Goal: Task Accomplishment & Management: Manage account settings

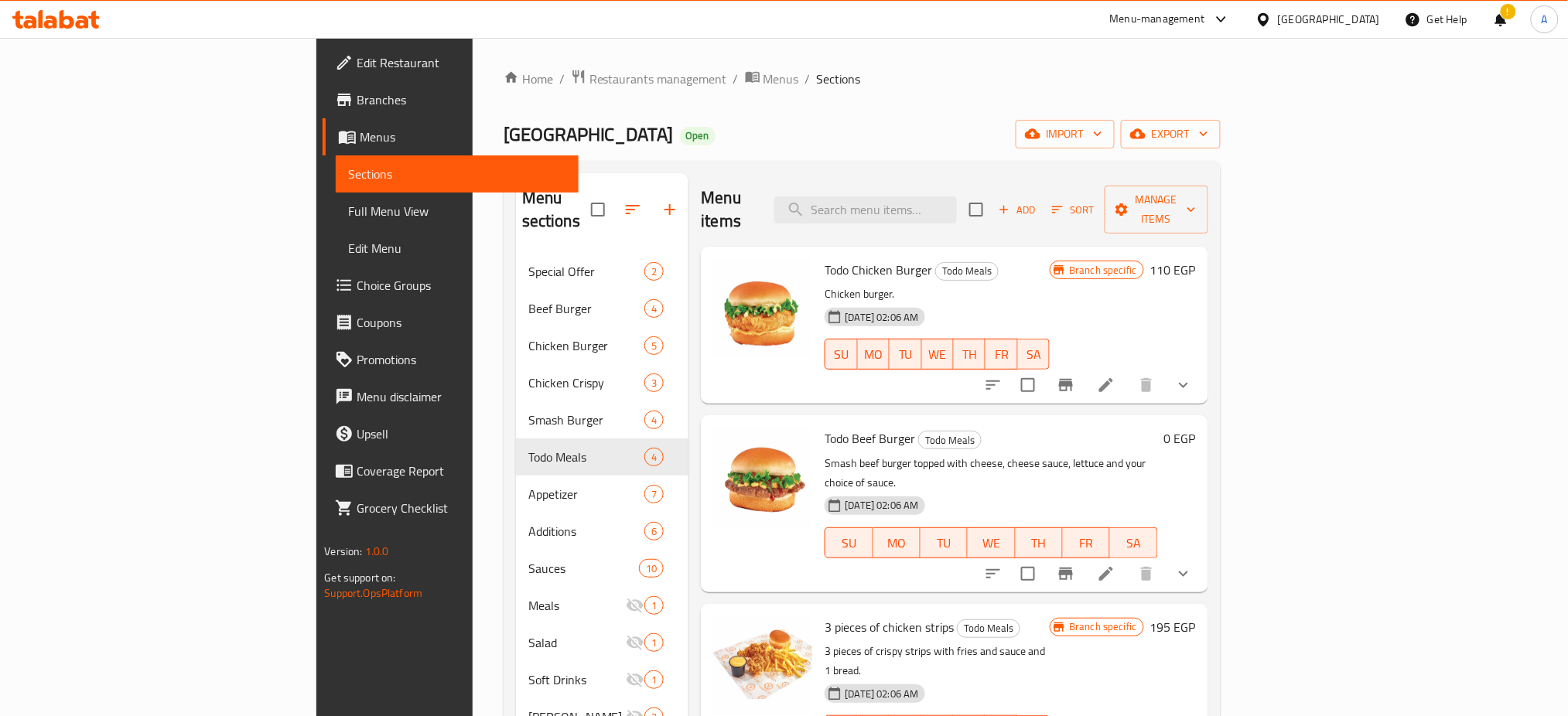
click at [1220, 97] on div "Home / Restaurants management / Menus / Sections Valencia Open import export Me…" at bounding box center [861, 486] width 717 height 833
click at [590, 70] on span "Restaurants management" at bounding box center [658, 79] width 138 height 19
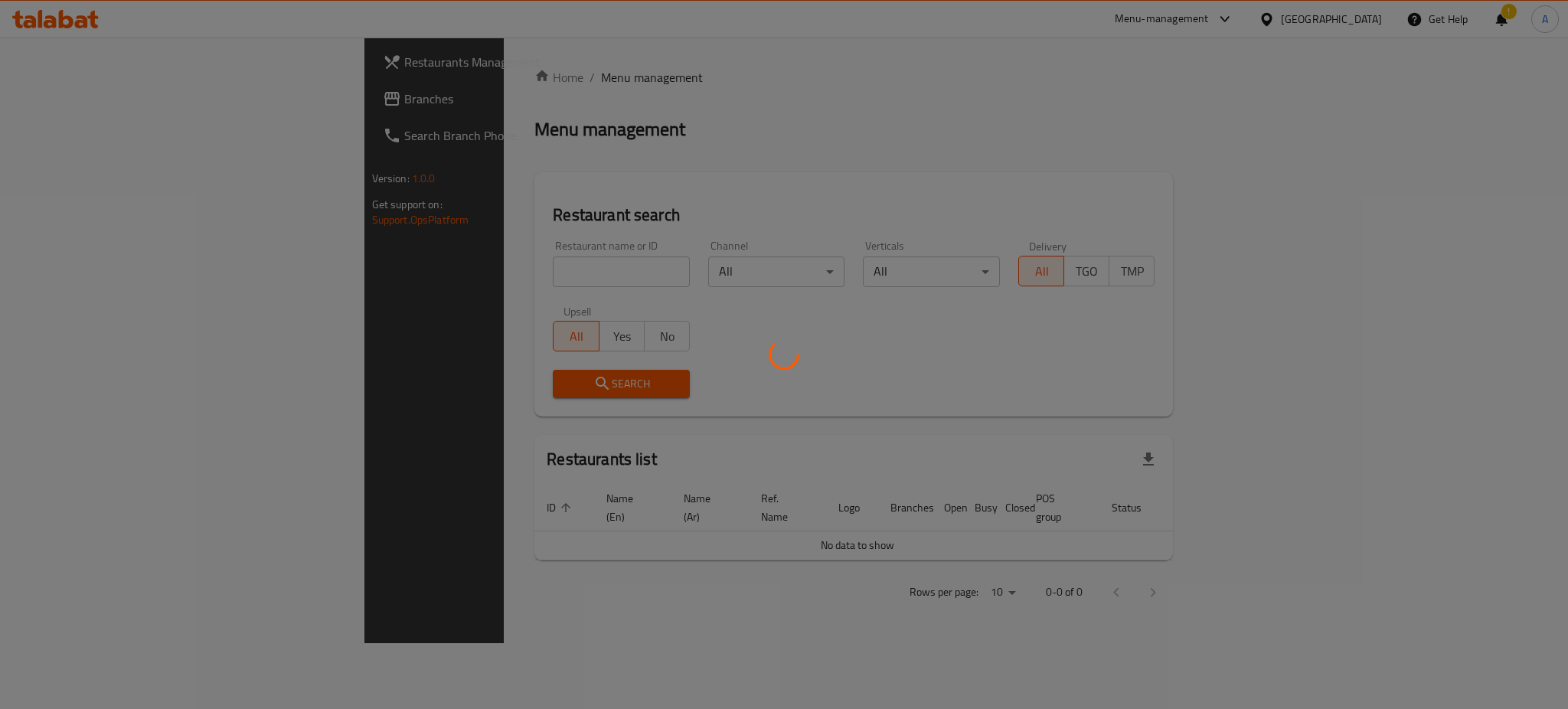
click at [372, 273] on div at bounding box center [784, 354] width 1568 height 709
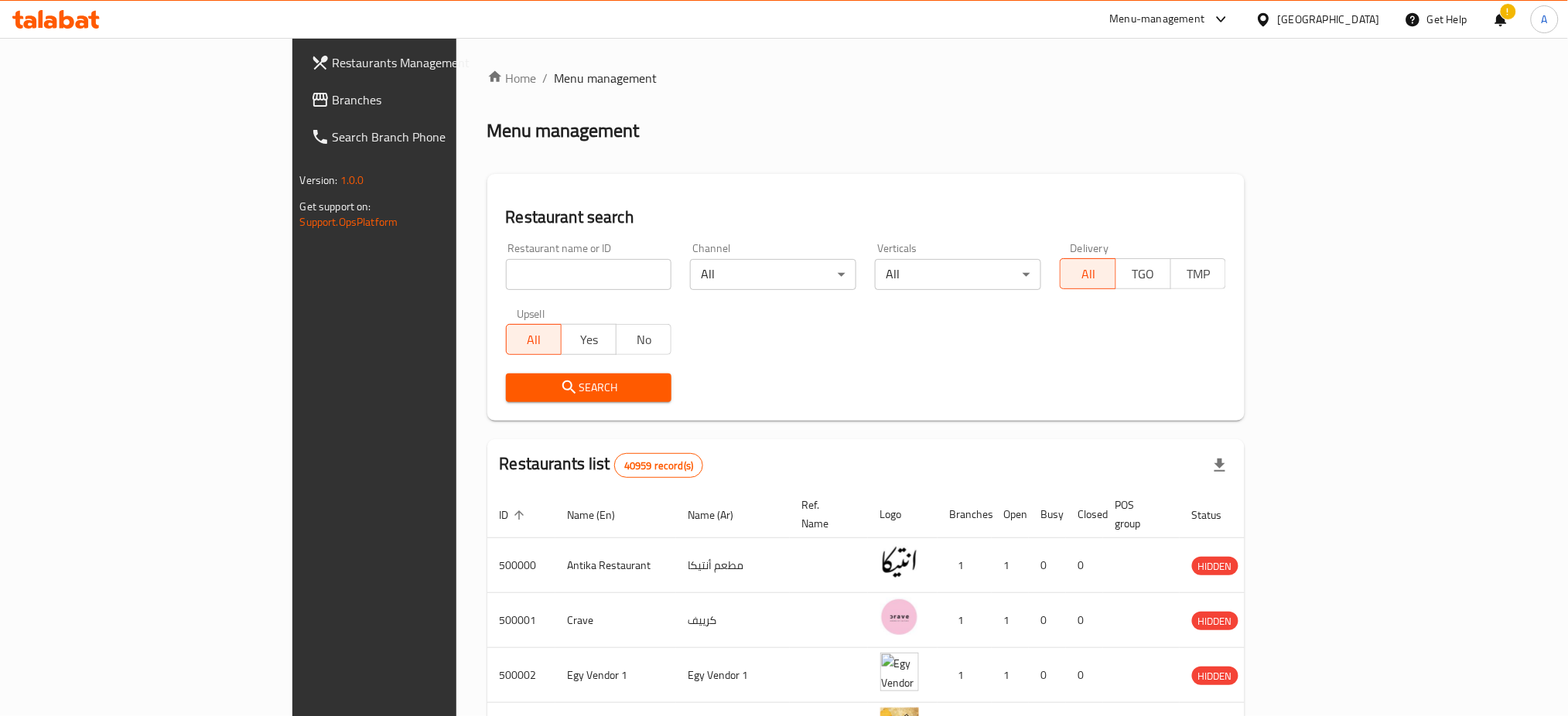
click at [506, 271] on input "search" at bounding box center [589, 275] width 166 height 31
type input "Ovio"
click button "Search" at bounding box center [589, 388] width 166 height 29
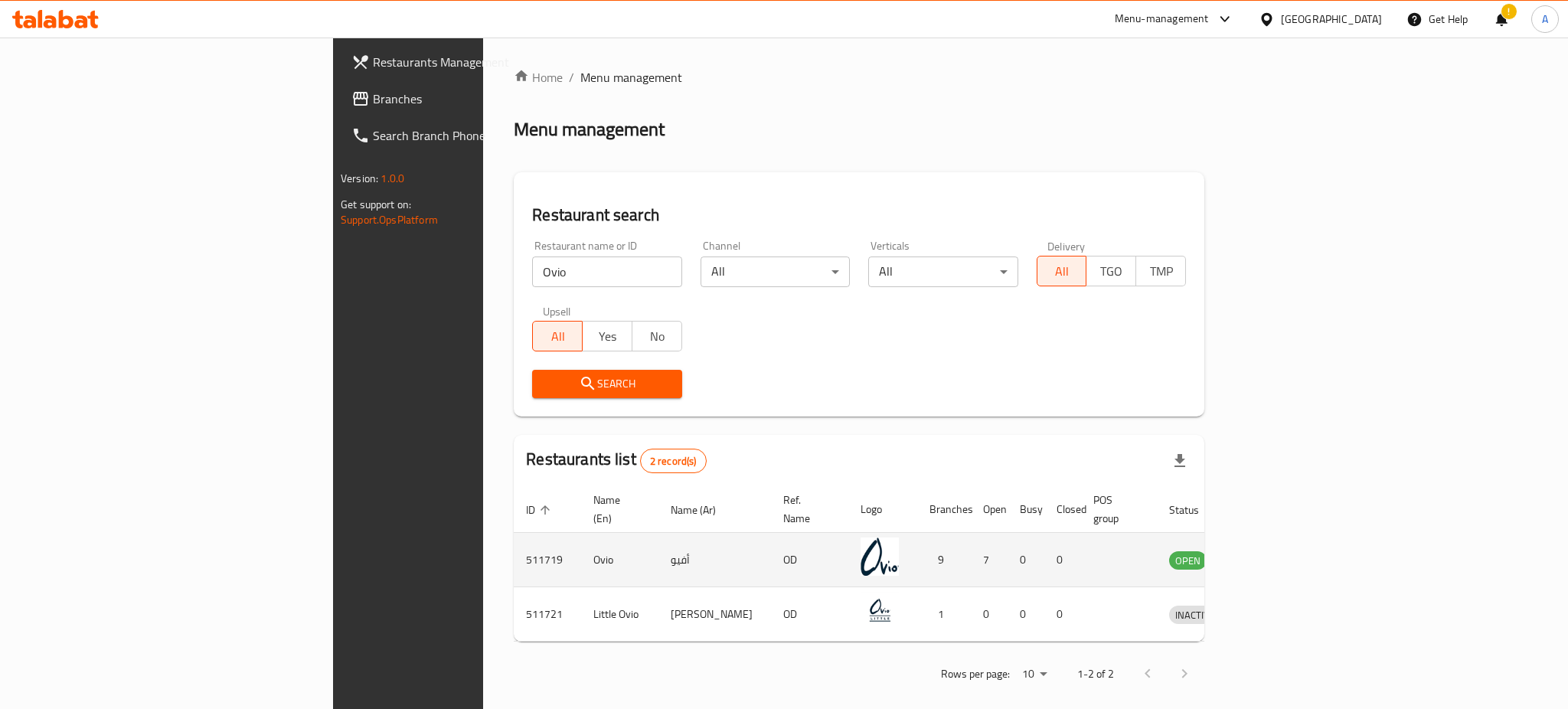
click at [1269, 554] on icon "enhanced table" at bounding box center [1261, 561] width 17 height 13
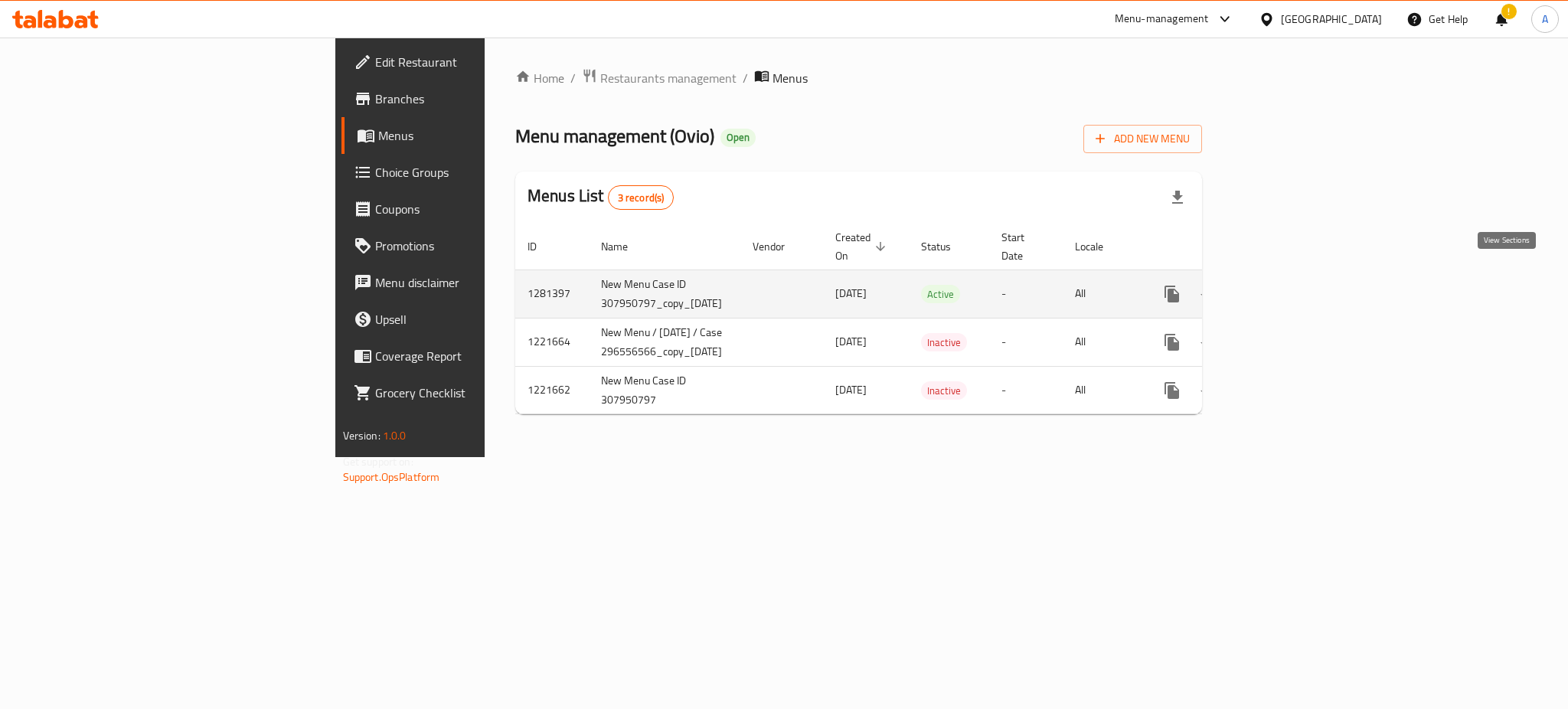
click at [1289, 287] on icon "enhanced table" at bounding box center [1282, 293] width 14 height 14
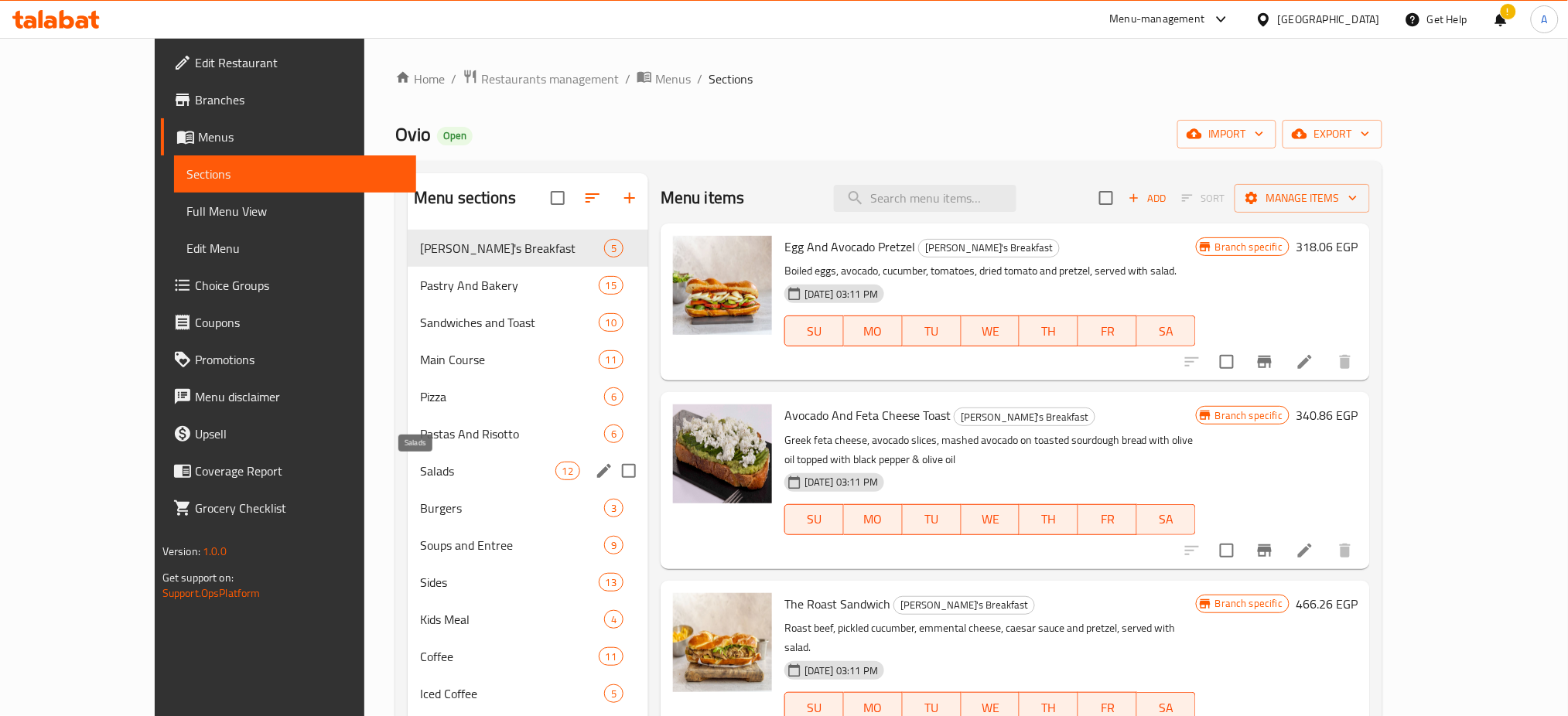
scroll to position [267, 0]
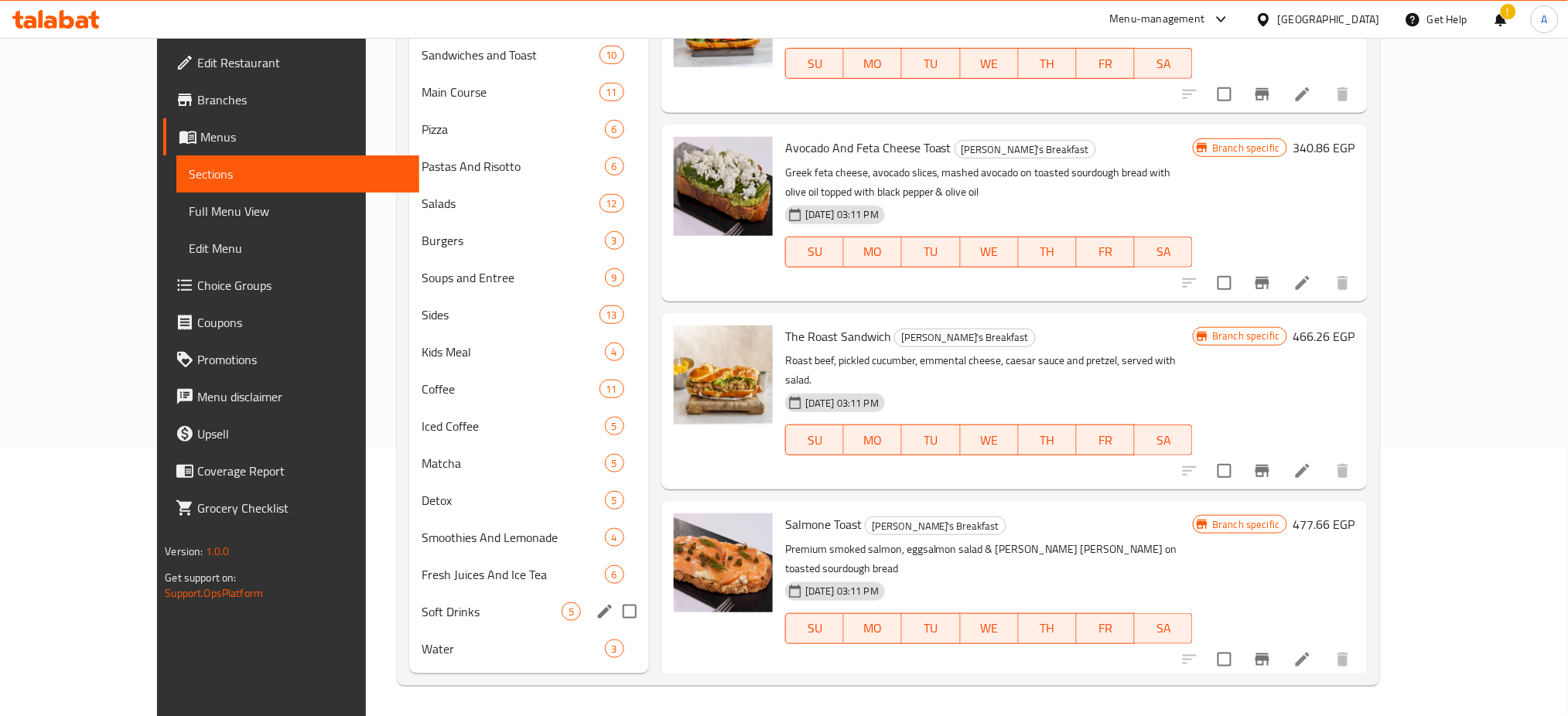
click at [422, 643] on span "Water" at bounding box center [513, 649] width 183 height 19
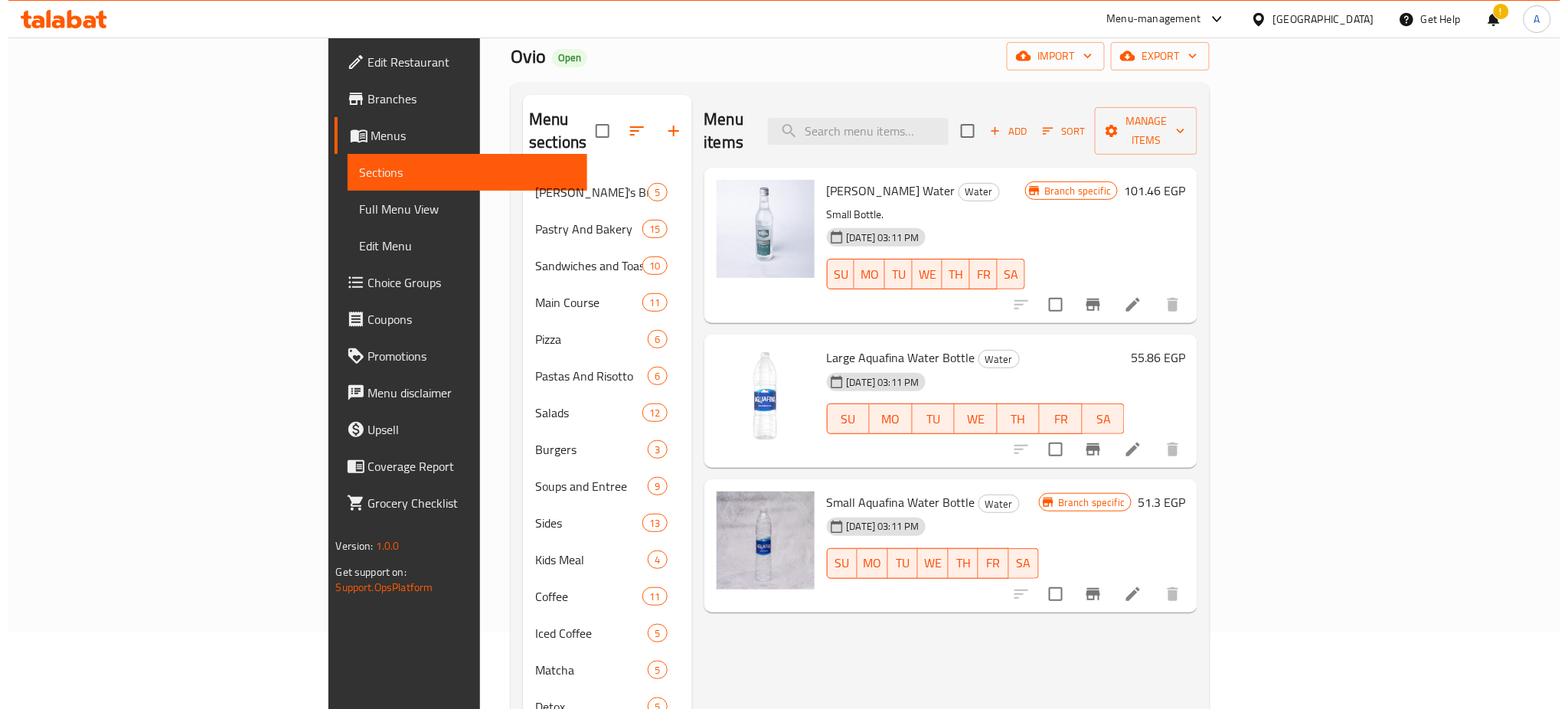
scroll to position [53, 0]
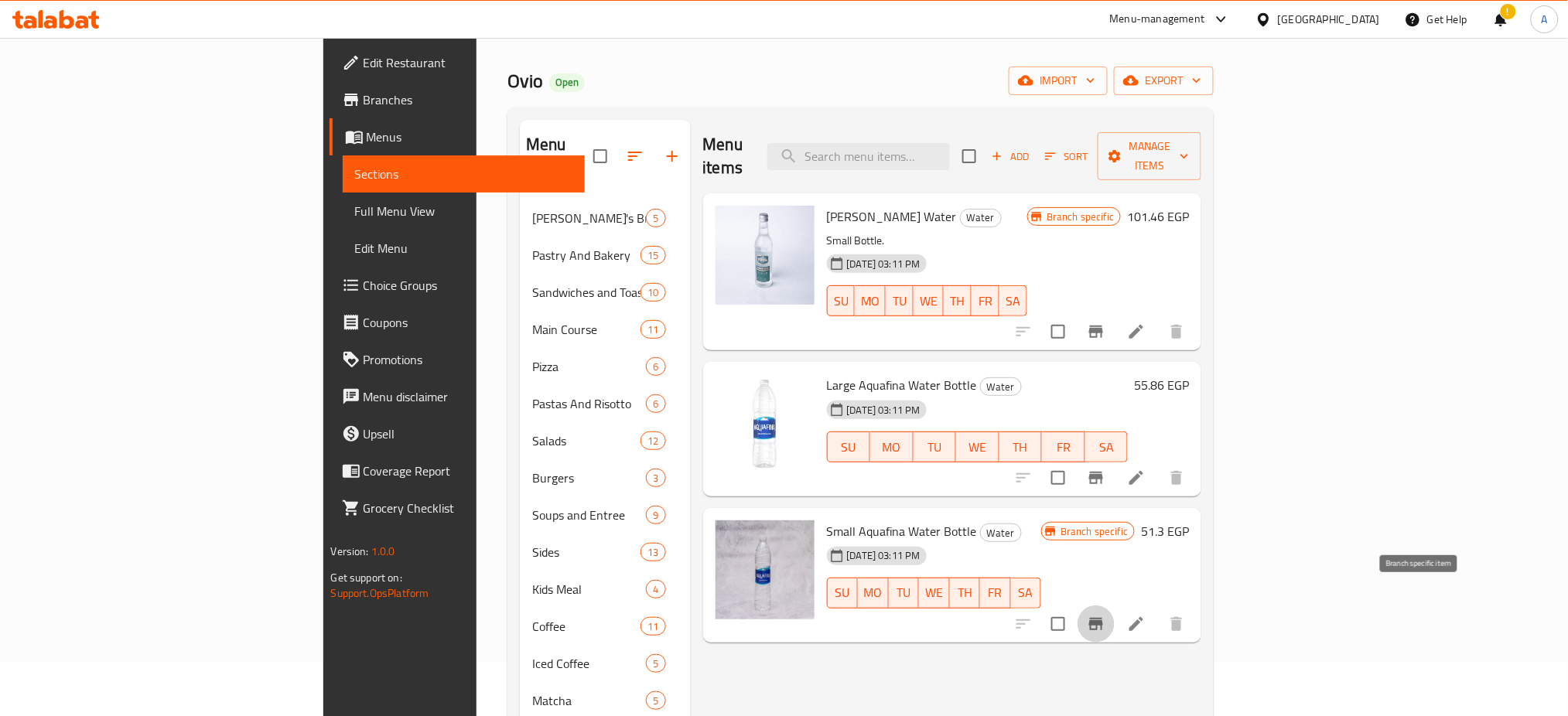
click at [1103, 617] on icon "Branch-specific-item" at bounding box center [1095, 623] width 14 height 12
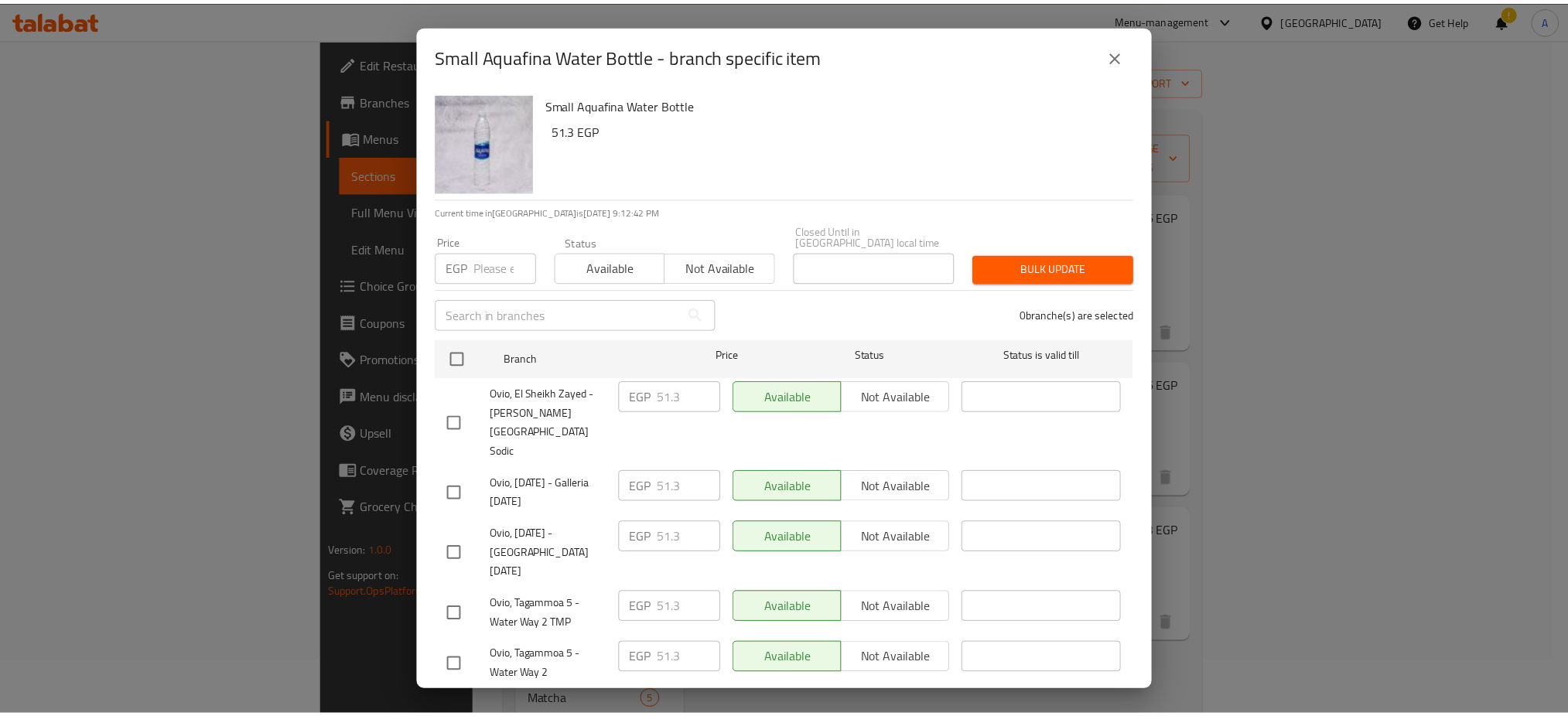
scroll to position [151, 0]
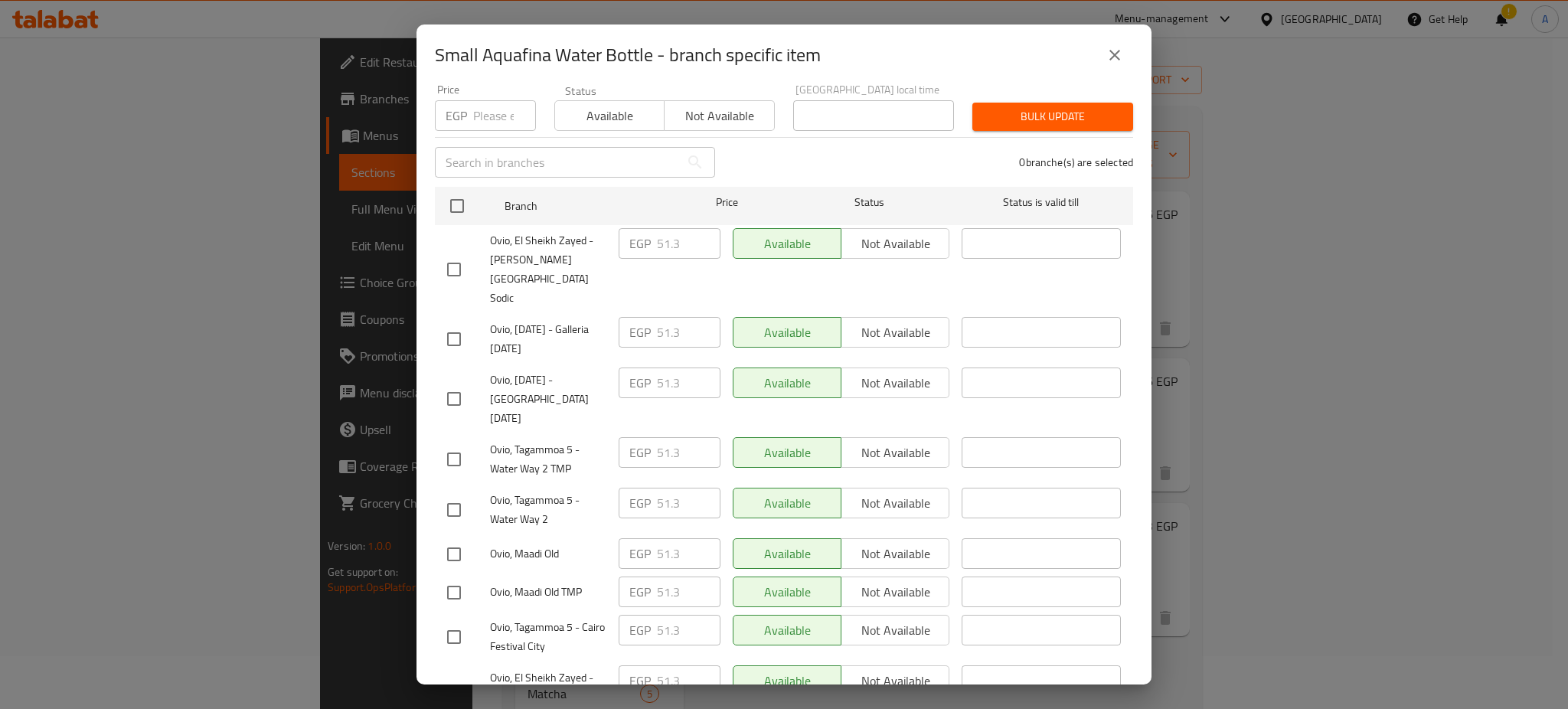
click at [1268, 93] on div "Small Aquafina Water Bottle - branch specific item Small Aquafina Water Bottle …" at bounding box center [784, 354] width 1568 height 709
click at [496, 112] on input "number" at bounding box center [504, 116] width 63 height 31
type input "44.46"
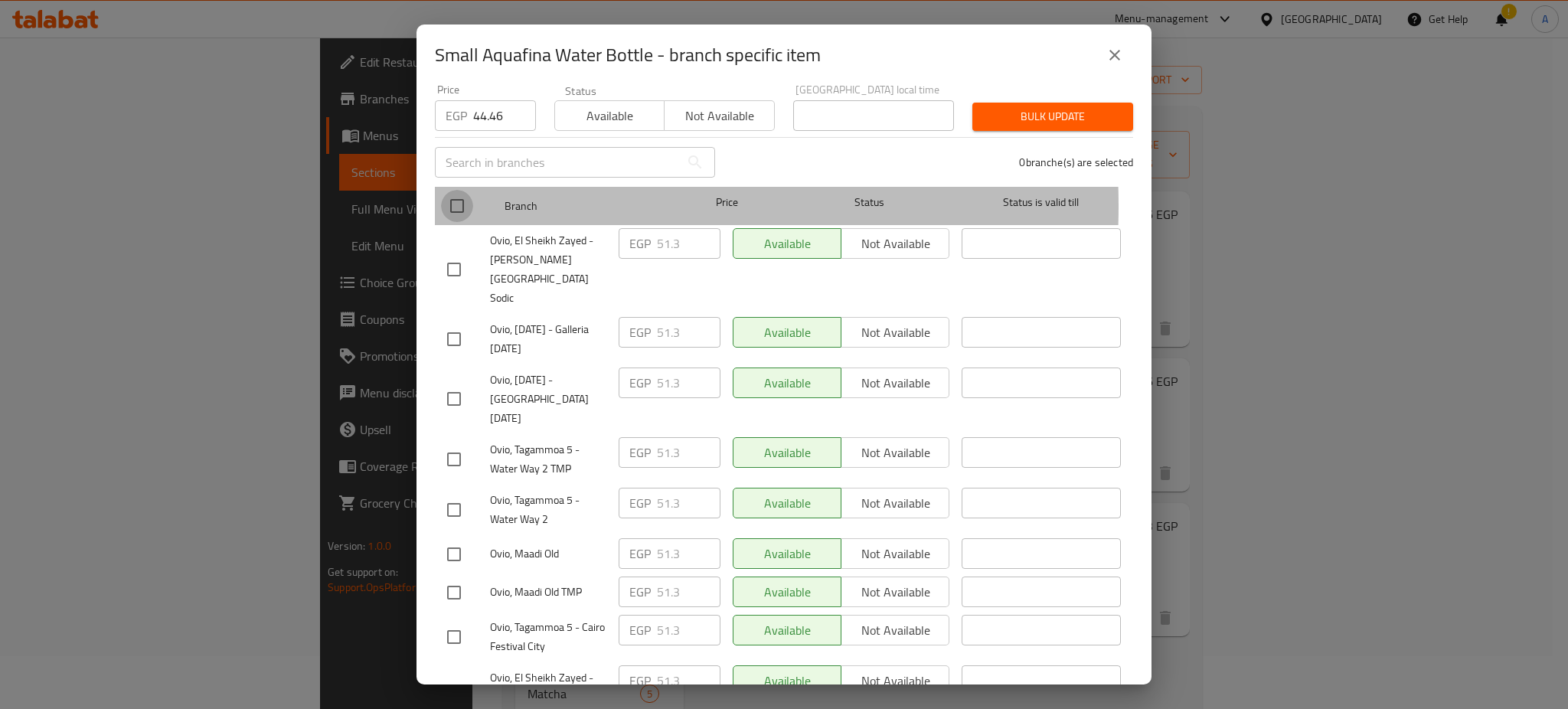
click at [467, 196] on input "checkbox" at bounding box center [456, 205] width 32 height 32
checkbox input "true"
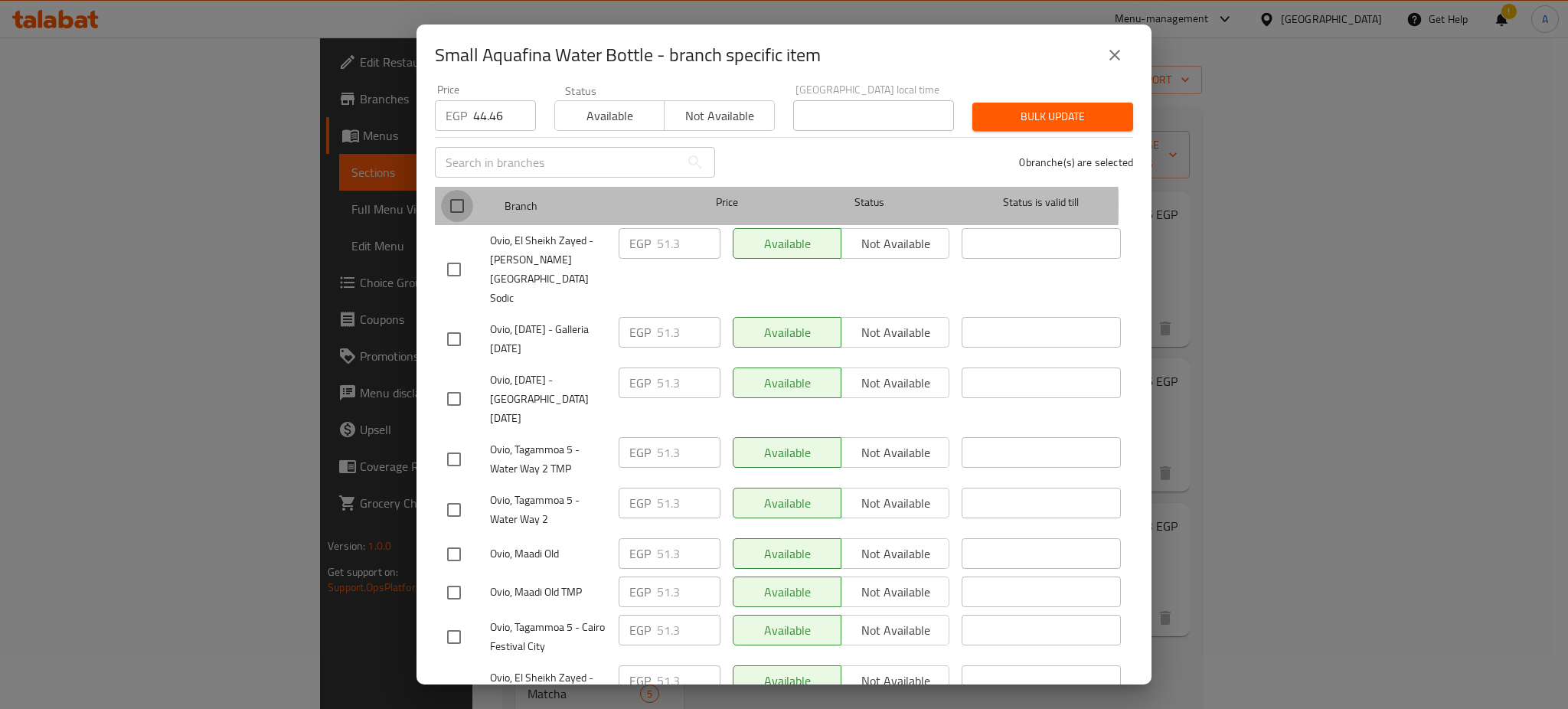
checkbox input "true"
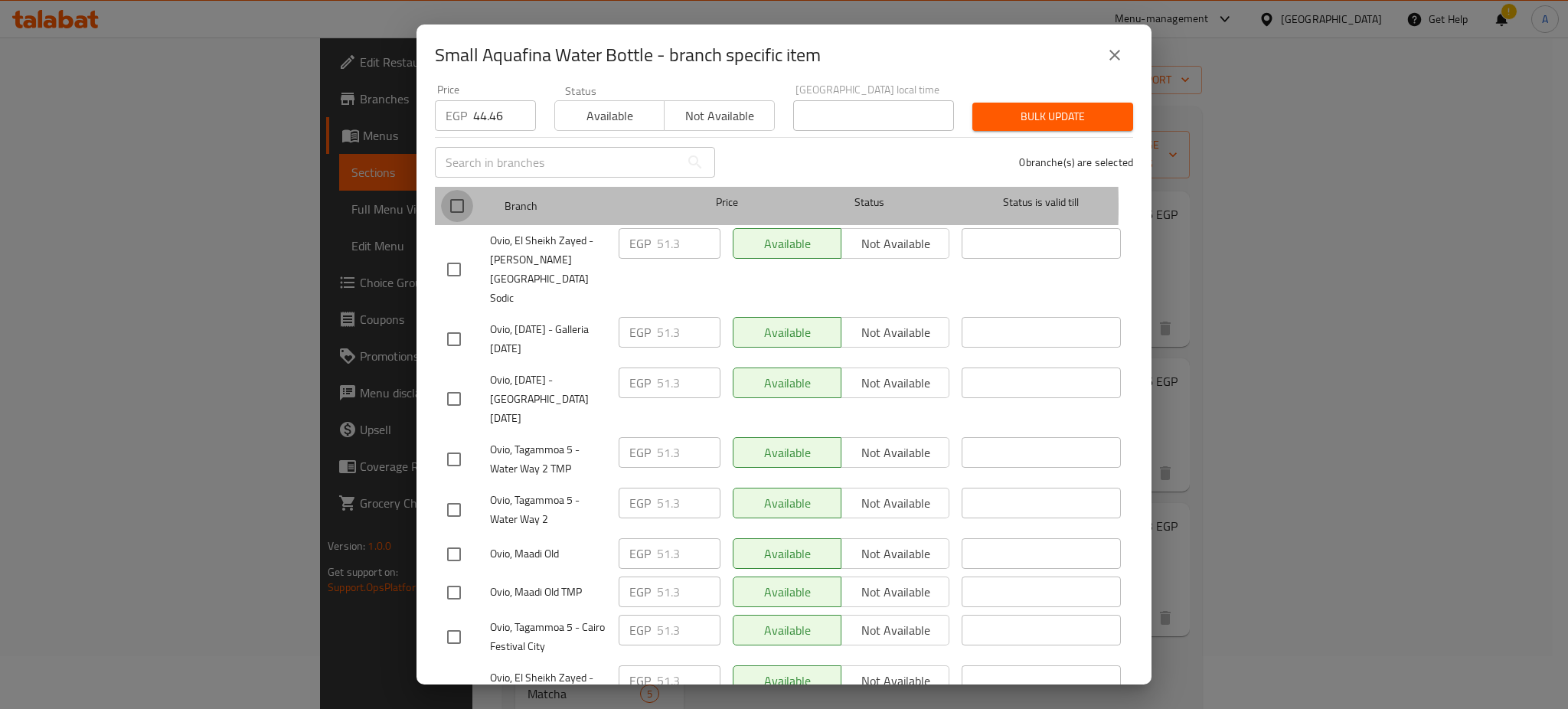
checkbox input "true"
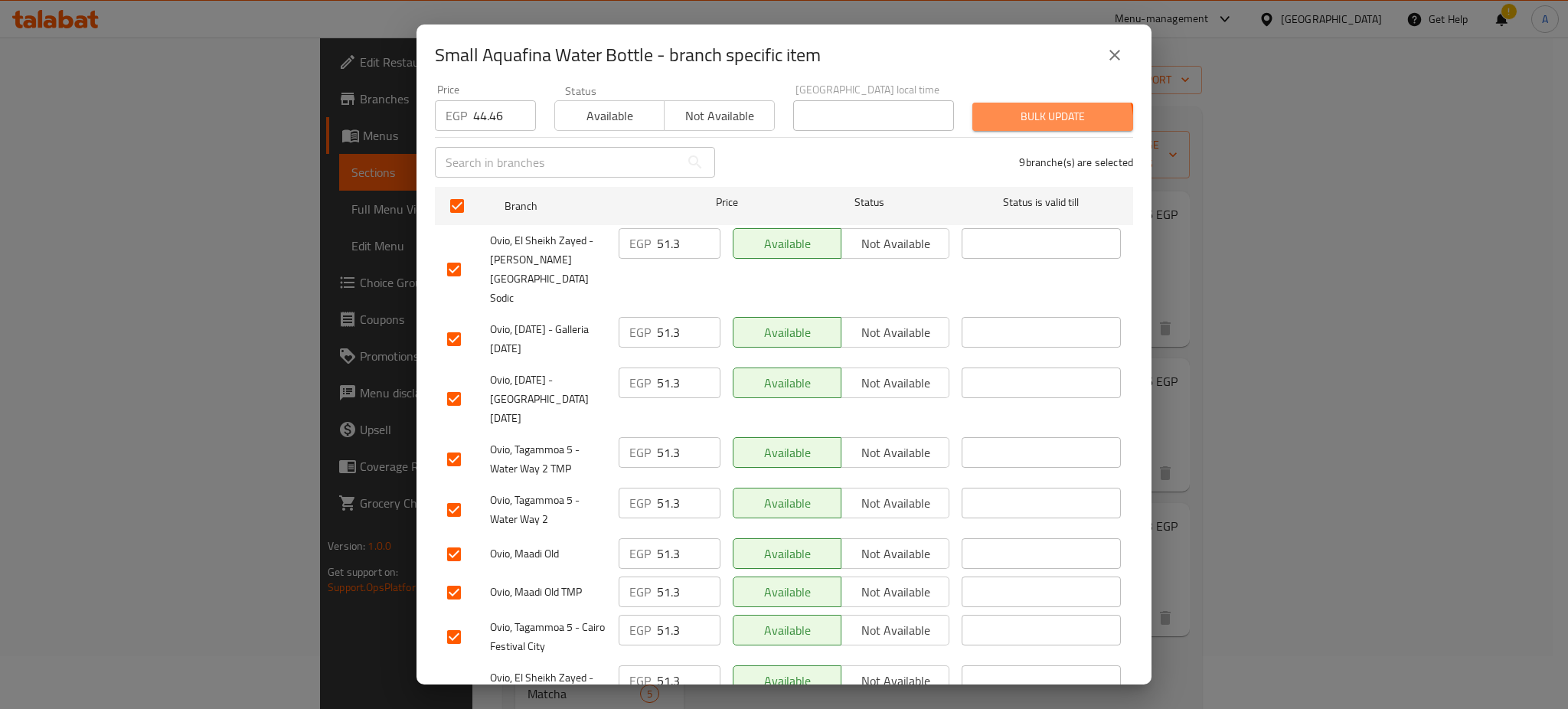
click at [1027, 117] on button "Bulk update" at bounding box center [1052, 117] width 161 height 29
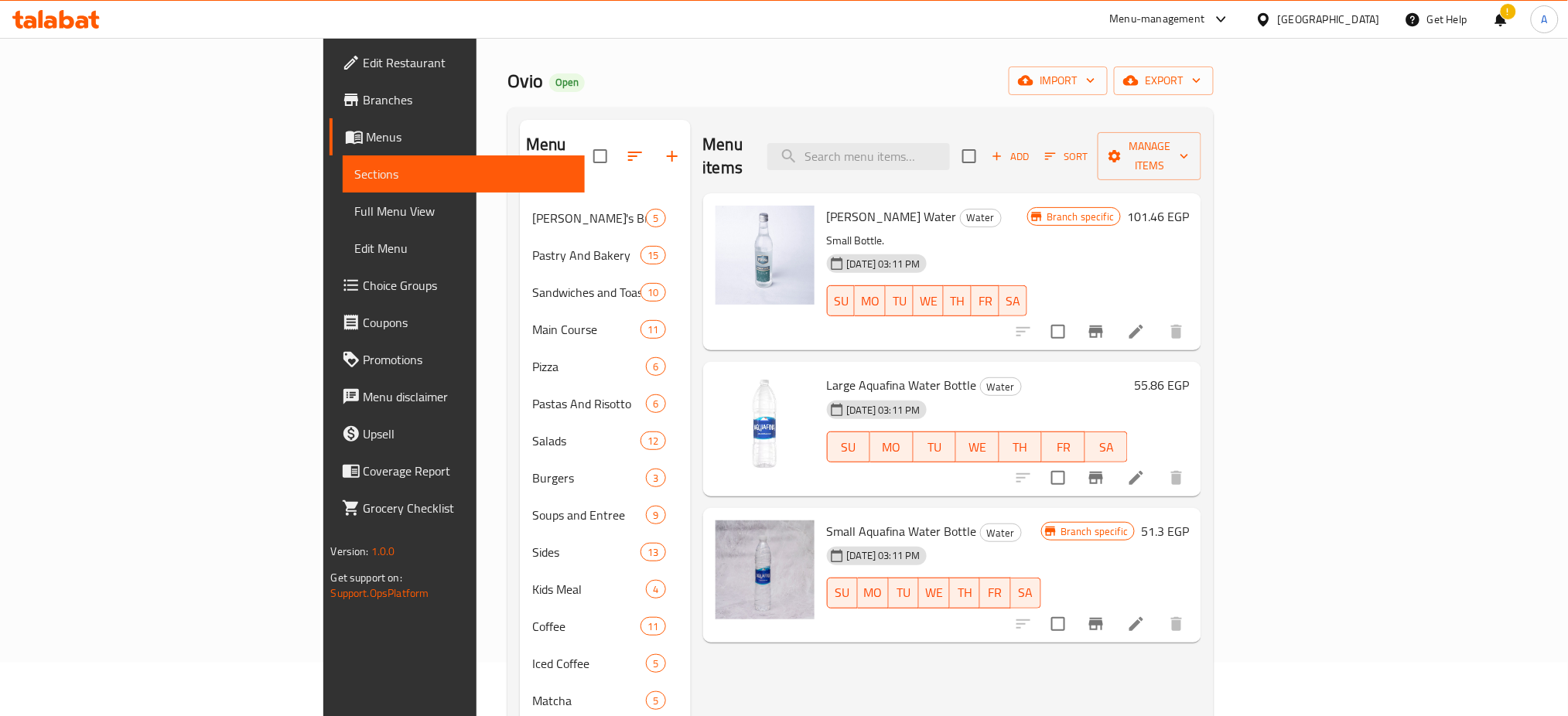
click at [1214, 67] on div "Ovio Open import export" at bounding box center [861, 81] width 707 height 29
click at [907, 65] on div "Home / Restaurants management / Menus / Sections Ovio Open import export Menu s…" at bounding box center [861, 469] width 707 height 908
